Goal: Task Accomplishment & Management: Use online tool/utility

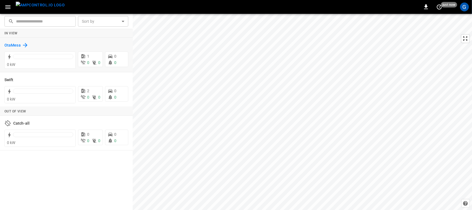
click at [14, 46] on h6 "OtaMesa" at bounding box center [12, 45] width 16 height 6
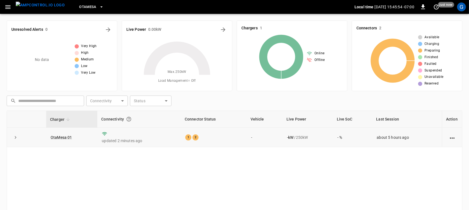
click at [64, 133] on td "OtaMesa 01" at bounding box center [71, 136] width 51 height 19
click at [66, 136] on link "OtaMesa 01" at bounding box center [62, 137] width 24 height 7
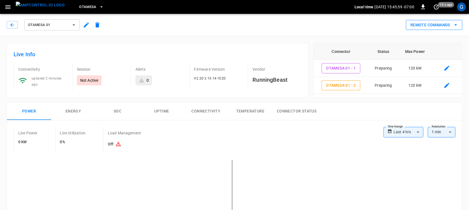
click at [420, 21] on button "Remote Commands" at bounding box center [434, 25] width 56 height 10
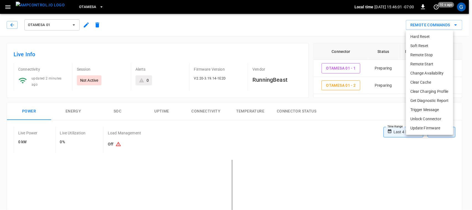
click at [418, 62] on li "Remote Start" at bounding box center [429, 63] width 47 height 9
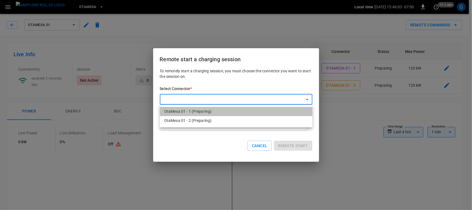
click at [230, 107] on li "OtaMesa 01 - 1 (Preparing)" at bounding box center [236, 111] width 153 height 9
type input "**********"
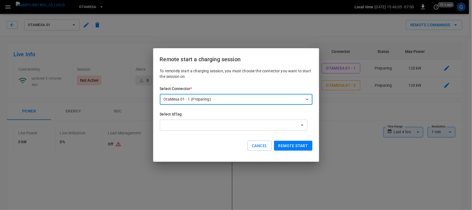
click at [298, 143] on button "Remote start" at bounding box center [293, 145] width 38 height 10
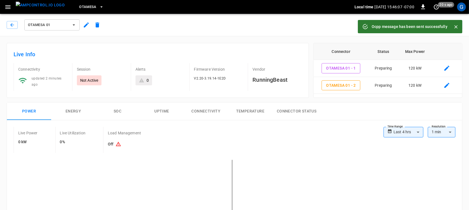
click at [454, 28] on icon "Close" at bounding box center [456, 27] width 6 height 6
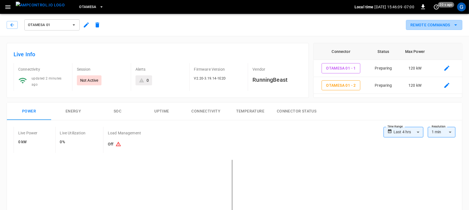
click at [454, 28] on button "Remote Commands" at bounding box center [434, 25] width 56 height 10
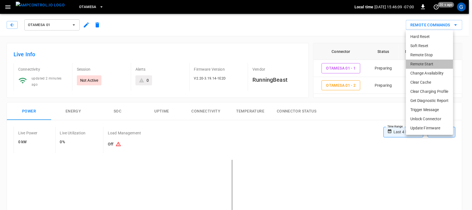
click at [429, 63] on li "Remote Start" at bounding box center [429, 63] width 47 height 9
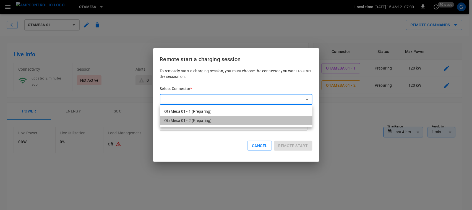
click at [230, 119] on li "OtaMesa 01 - 2 (Preparing)" at bounding box center [236, 120] width 153 height 9
type input "**********"
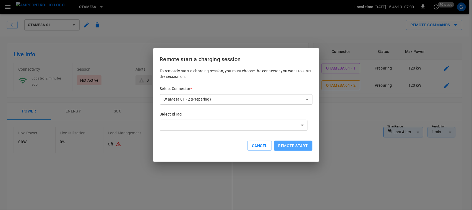
click at [283, 142] on button "Remote start" at bounding box center [293, 145] width 38 height 10
